Goal: Task Accomplishment & Management: Manage account settings

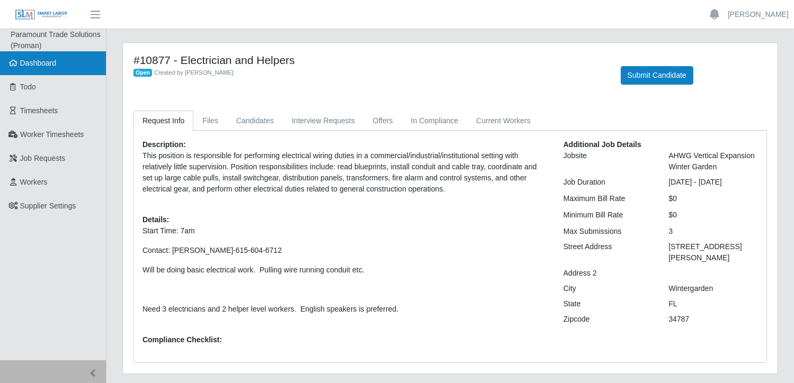
click at [40, 67] on span "Dashboard" at bounding box center [38, 63] width 37 height 8
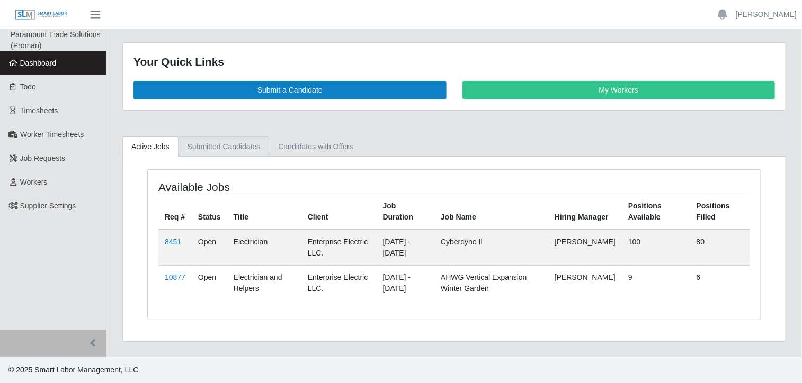
click at [218, 143] on link "Submitted Candidates" at bounding box center [223, 147] width 91 height 21
